Goal: Information Seeking & Learning: Learn about a topic

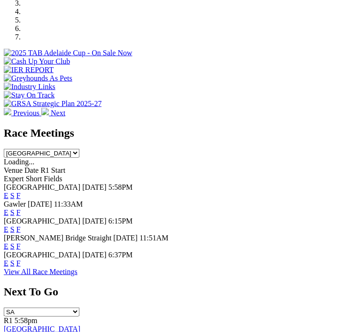
scroll to position [341, 0]
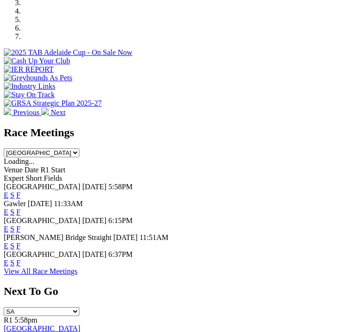
click at [21, 259] on link "F" at bounding box center [18, 263] width 4 height 8
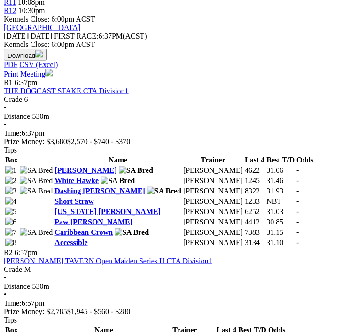
scroll to position [395, 0]
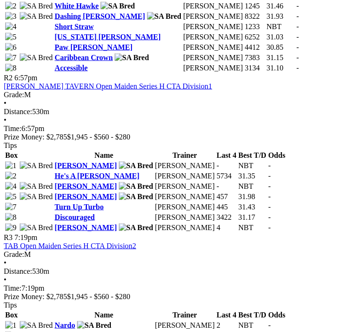
scroll to position [621, 0]
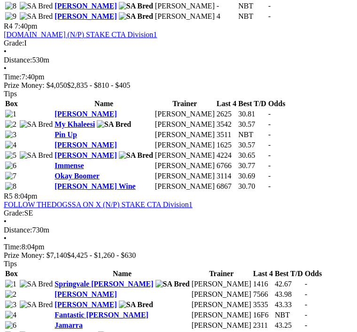
scroll to position [1030, 0]
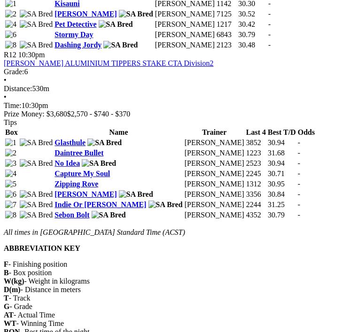
scroll to position [2252, 0]
click at [313, 118] on div "R12 10:30pm GORSKI ALUMINIUM TIPPERS STAKE CTA Division2 Grade: 6 • Distance: 5…" at bounding box center [179, 85] width 350 height 68
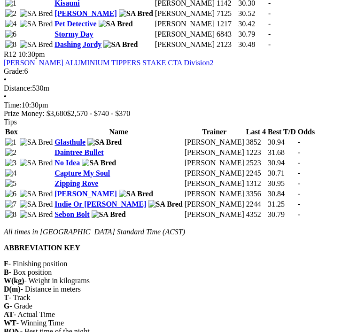
click at [55, 48] on link "Dashing Jordy" at bounding box center [78, 44] width 47 height 8
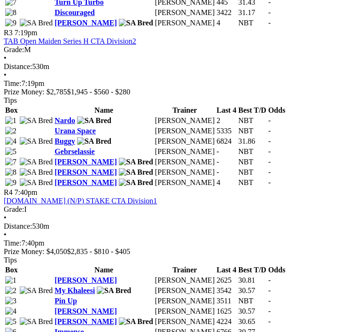
scroll to position [825, 0]
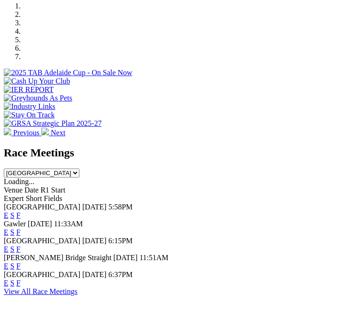
scroll to position [321, 0]
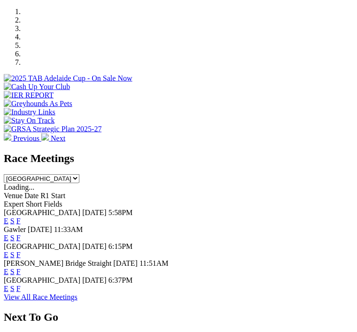
scroll to position [315, 0]
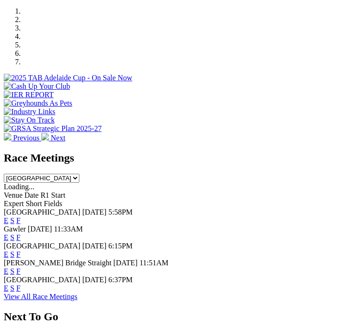
click at [21, 267] on link "F" at bounding box center [18, 271] width 4 height 8
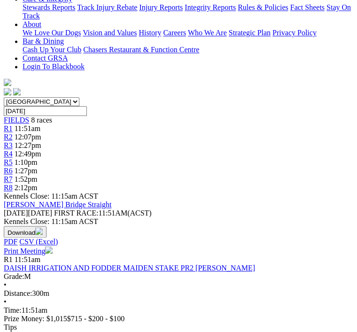
scroll to position [237, 0]
